Goal: Find contact information: Find contact information

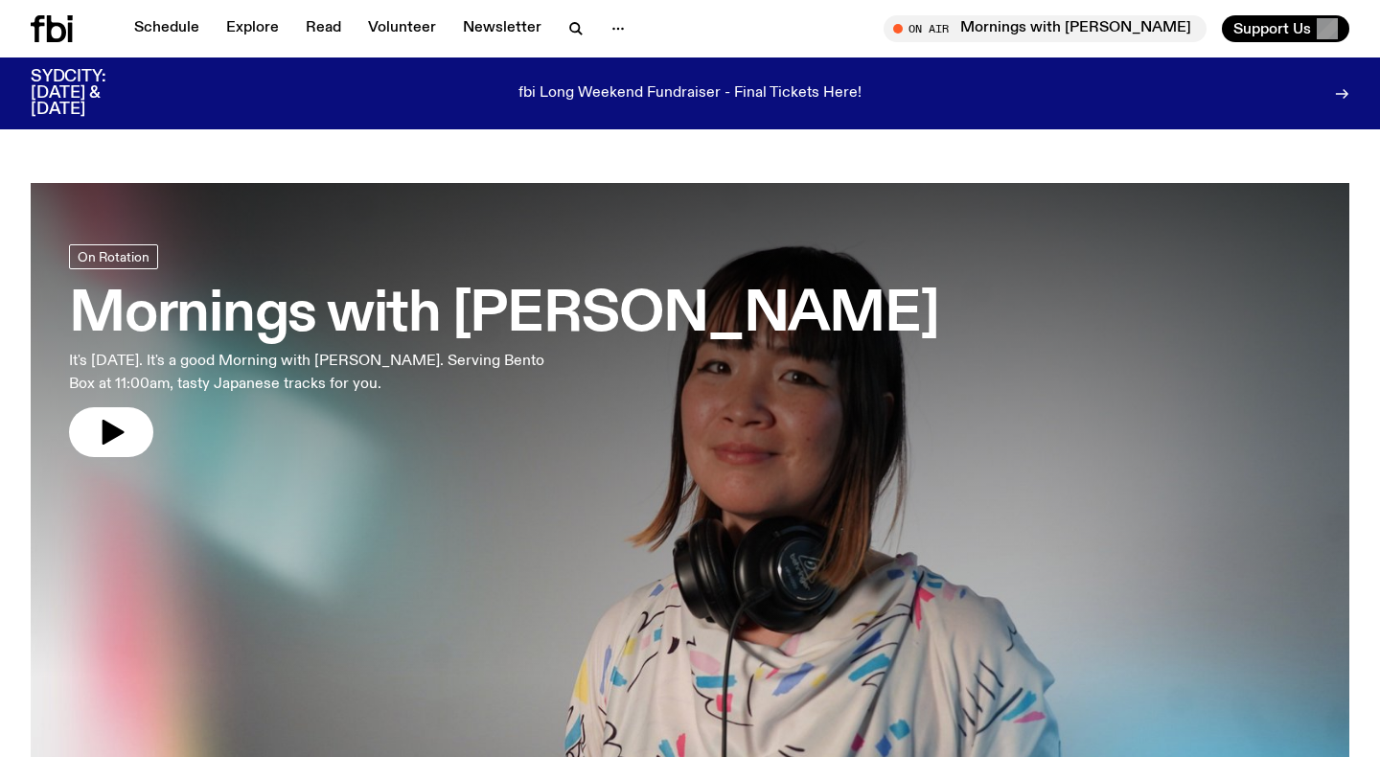
scroll to position [1649, 0]
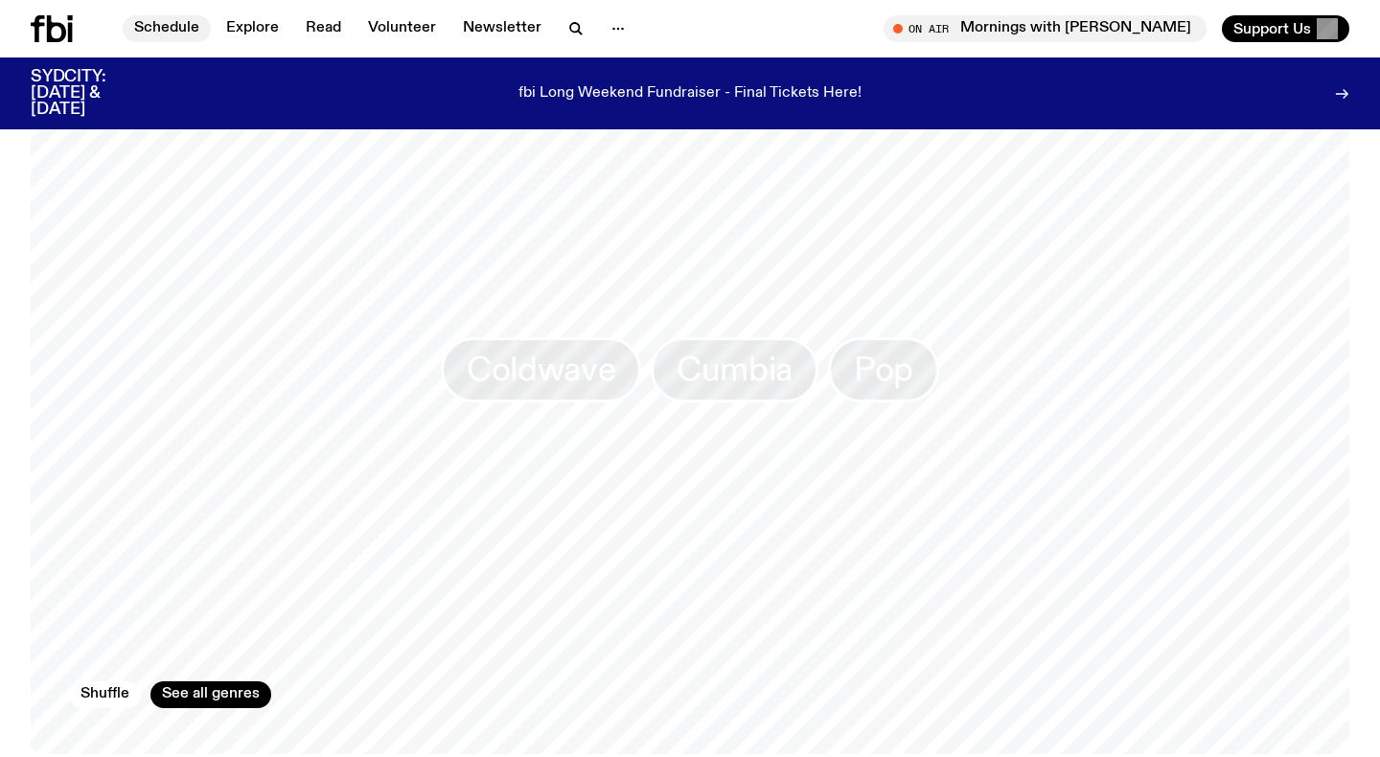
click at [176, 20] on link "Schedule" at bounding box center [167, 28] width 88 height 27
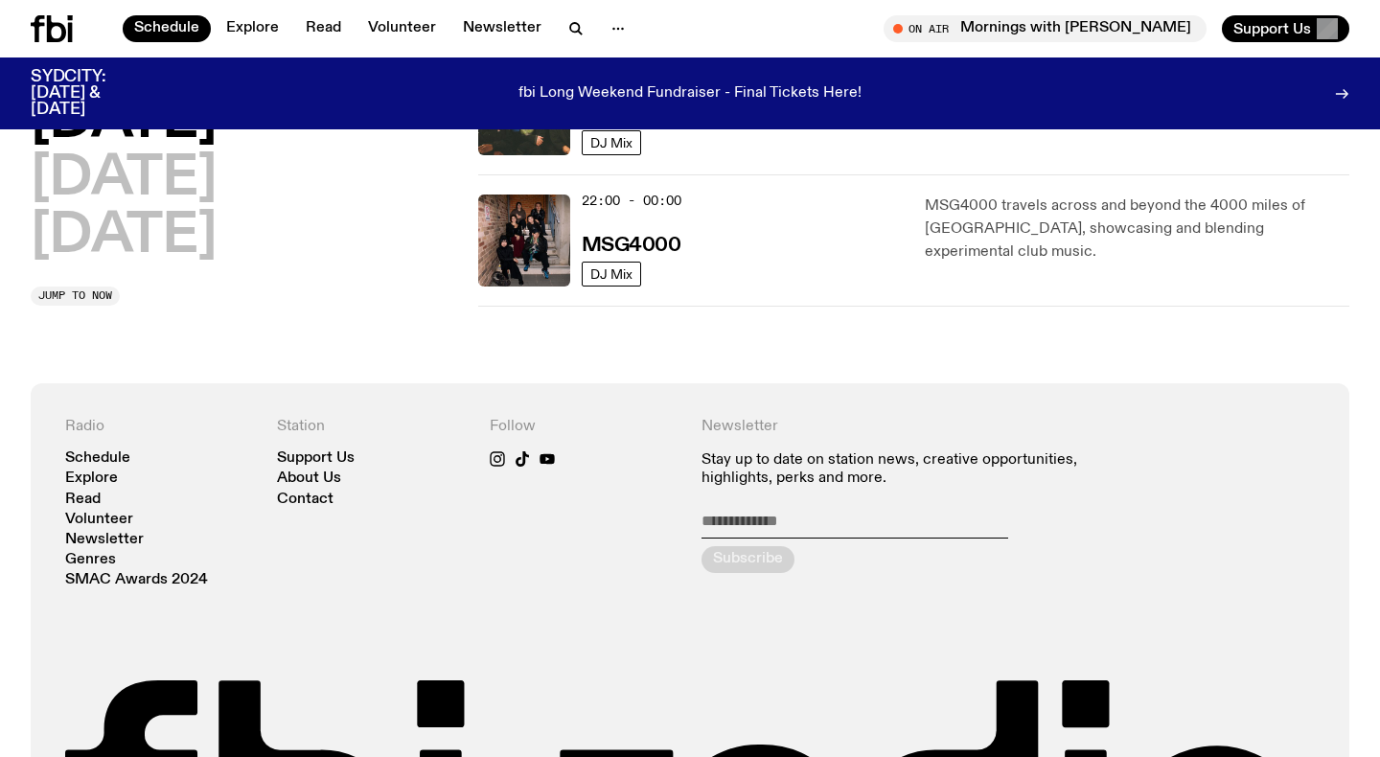
scroll to position [1060, 0]
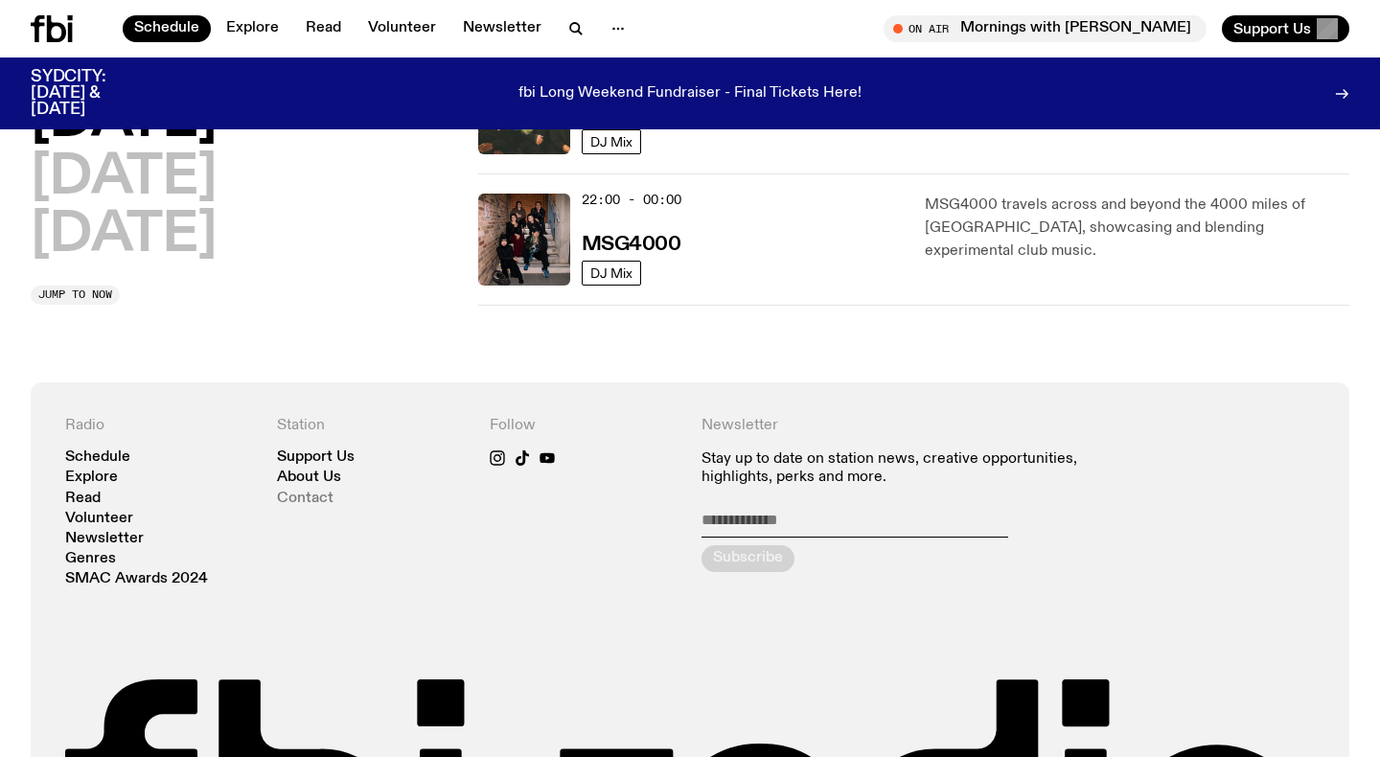
click at [312, 498] on link "Contact" at bounding box center [305, 499] width 57 height 14
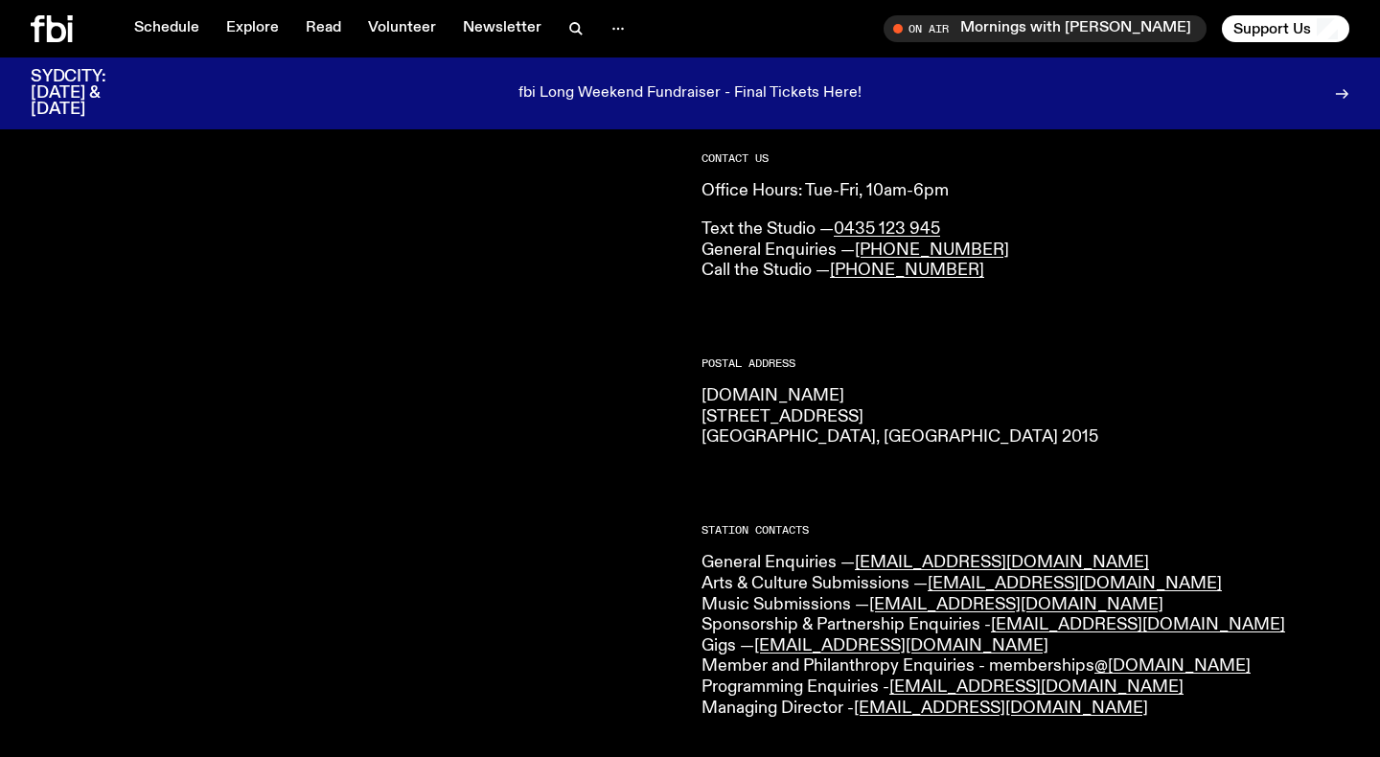
scroll to position [140, 0]
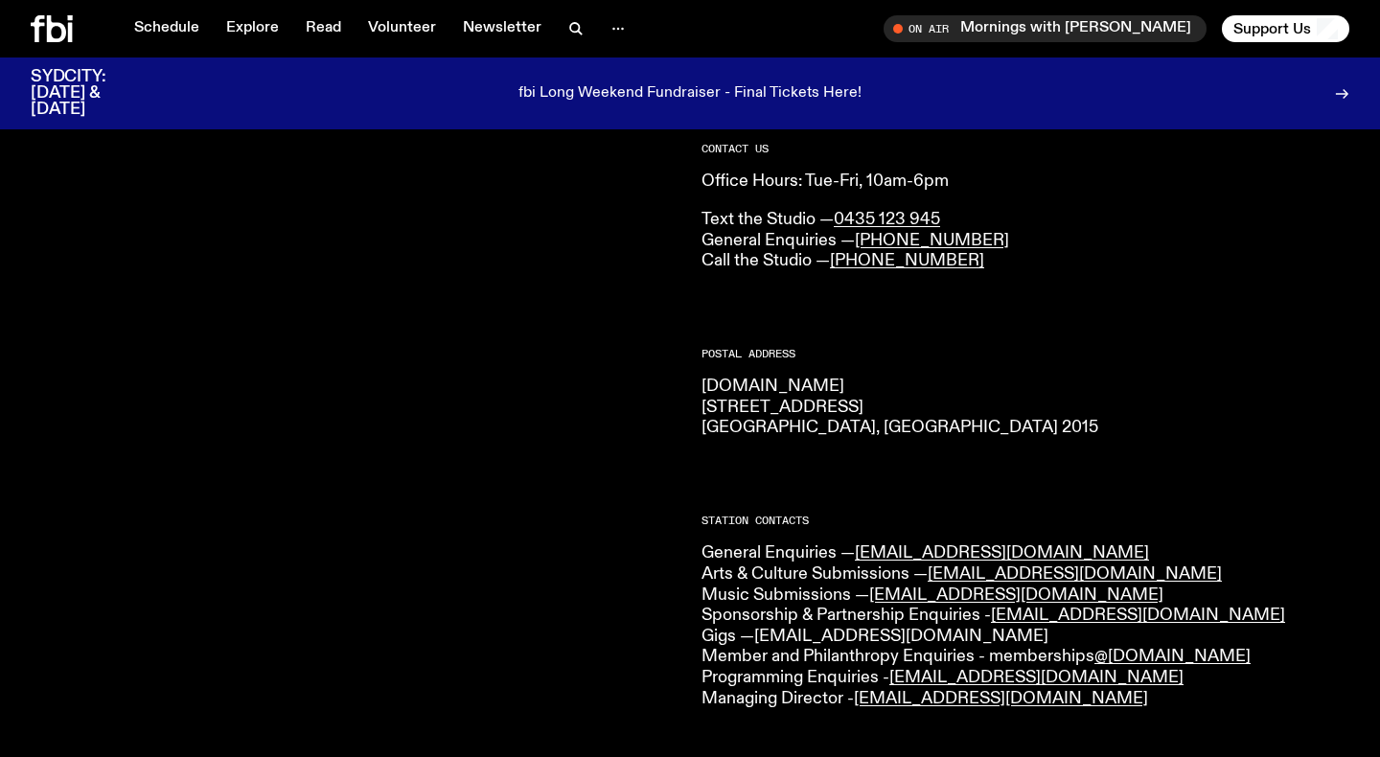
drag, startPoint x: 911, startPoint y: 630, endPoint x: 762, endPoint y: 635, distance: 149.6
click at [762, 635] on p "General Enquiries — [EMAIL_ADDRESS][DOMAIN_NAME] Arts & Culture Submissions — […" at bounding box center [1025, 626] width 648 height 166
copy p "Gigs — [EMAIL_ADDRESS][DOMAIN_NAME]"
click at [569, 30] on icon "button" at bounding box center [575, 28] width 23 height 23
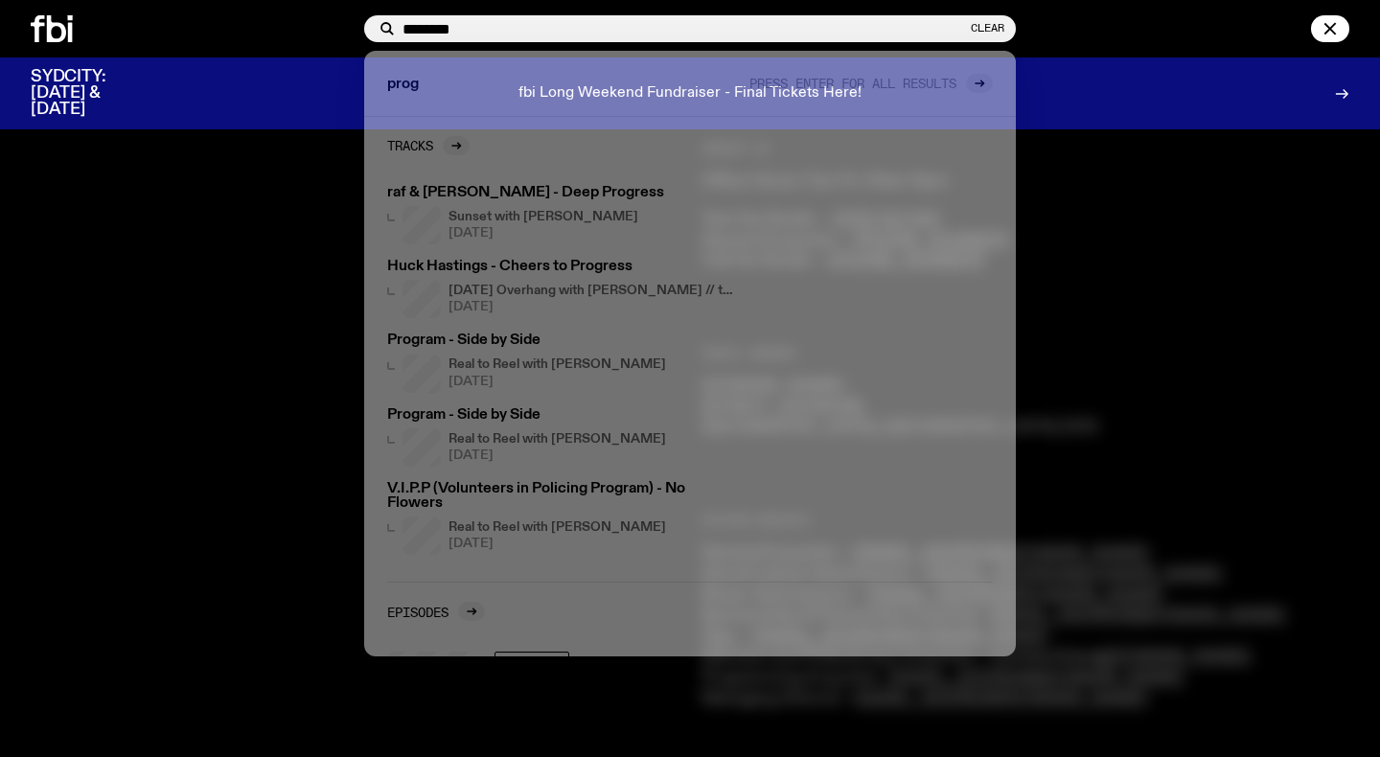
type input "********"
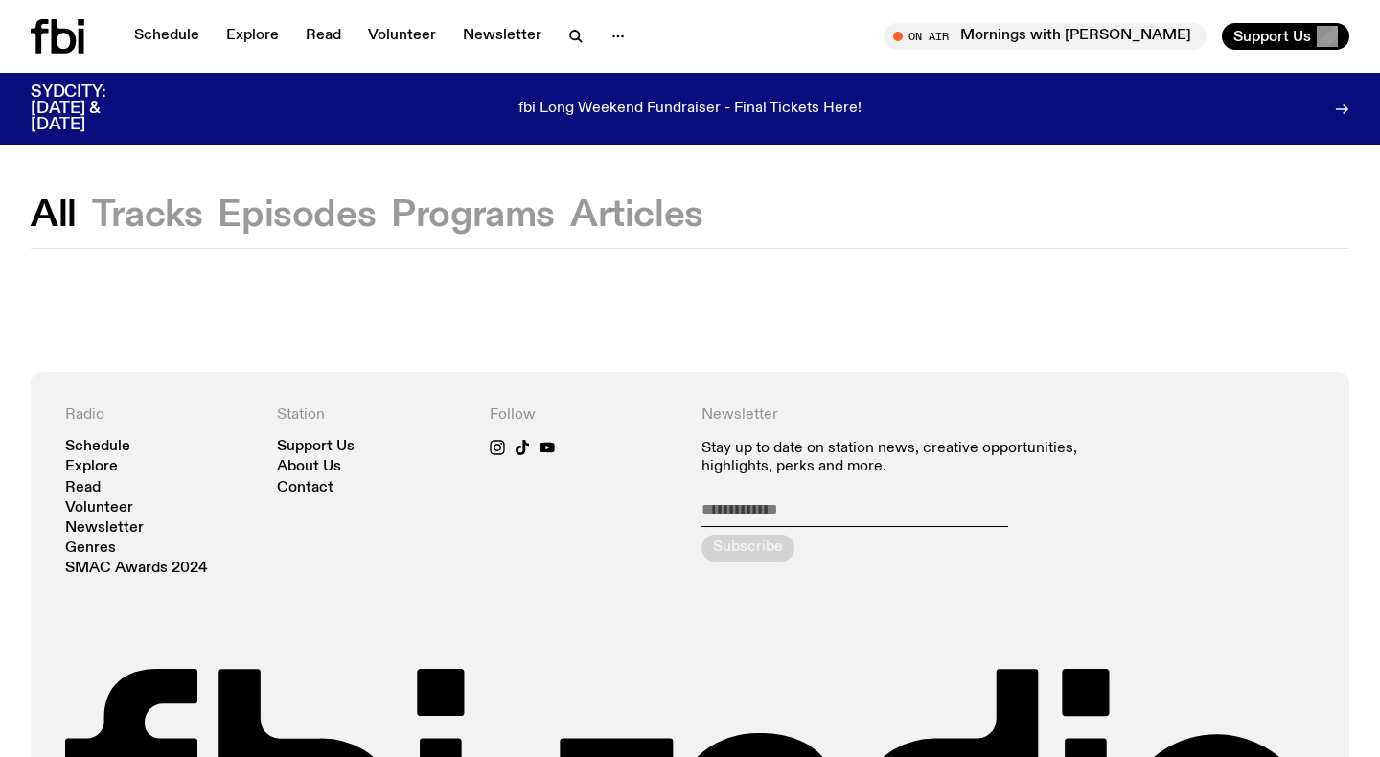
click at [463, 204] on button "Programs" at bounding box center [473, 215] width 164 height 34
click at [488, 214] on button "Programs" at bounding box center [473, 215] width 164 height 34
click at [723, 516] on input "email" at bounding box center [854, 513] width 307 height 27
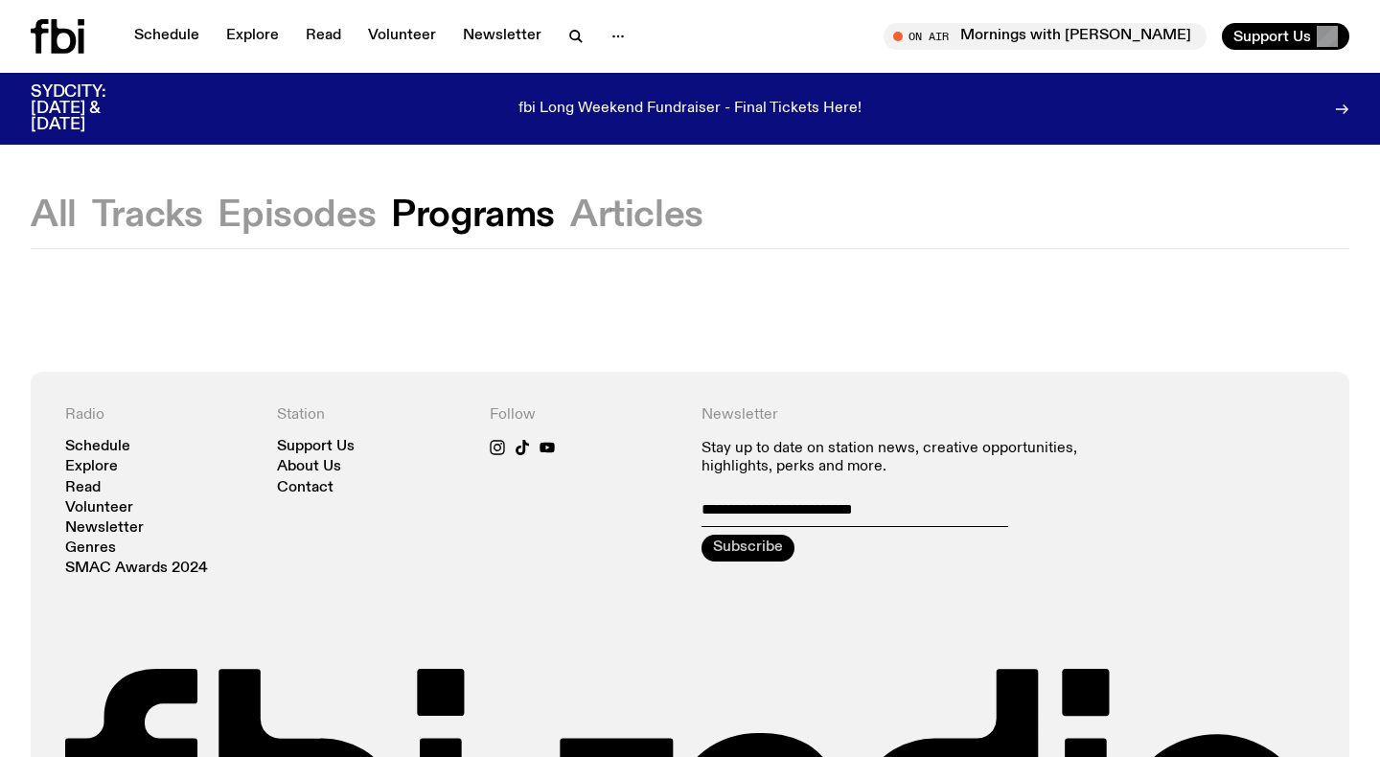
type input "**********"
click at [736, 547] on icon "submit" at bounding box center [747, 548] width 25 height 25
